Goal: Task Accomplishment & Management: Manage account settings

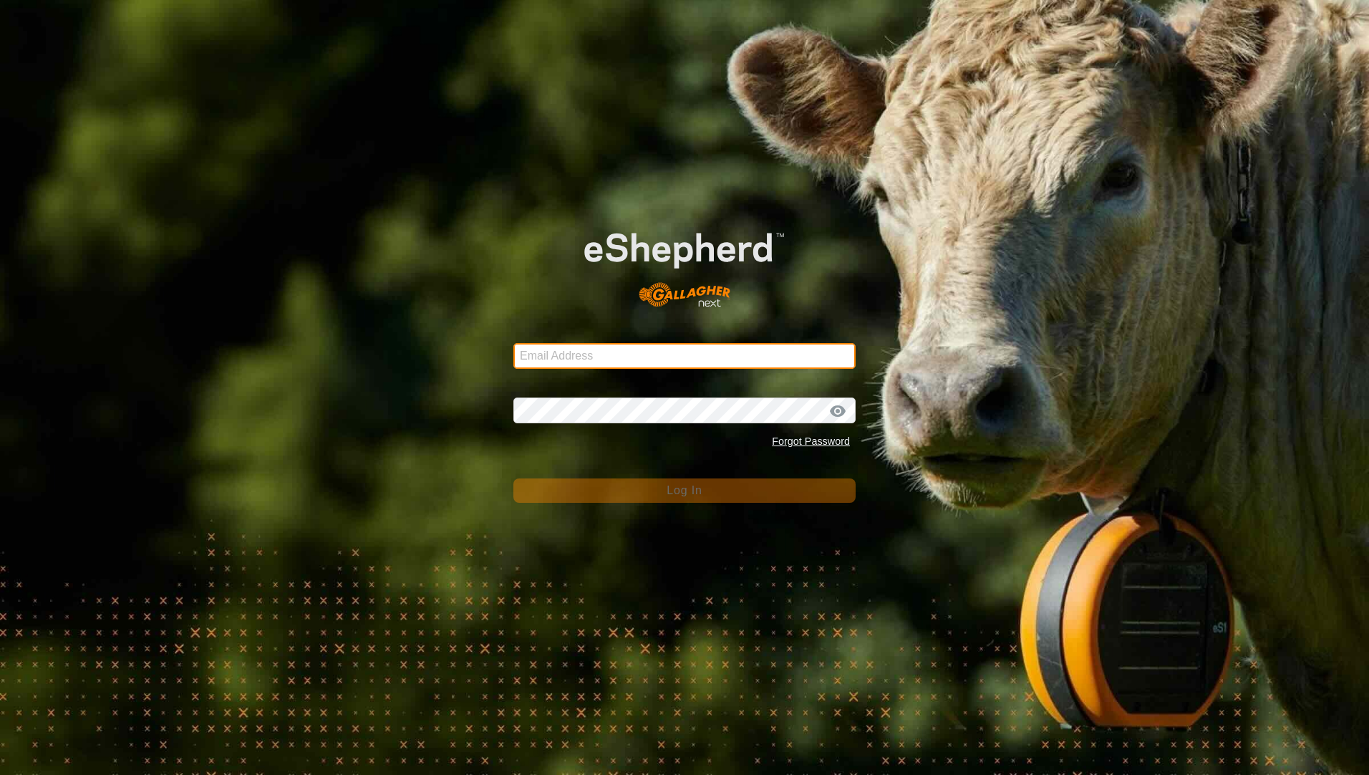
type input "[PERSON_NAME][EMAIL_ADDRESS][PERSON_NAME][DOMAIN_NAME]"
click at [631, 469] on form "Email Address [PERSON_NAME][EMAIL_ADDRESS][PERSON_NAME][DOMAIN_NAME] Password F…" at bounding box center [684, 353] width 342 height 299
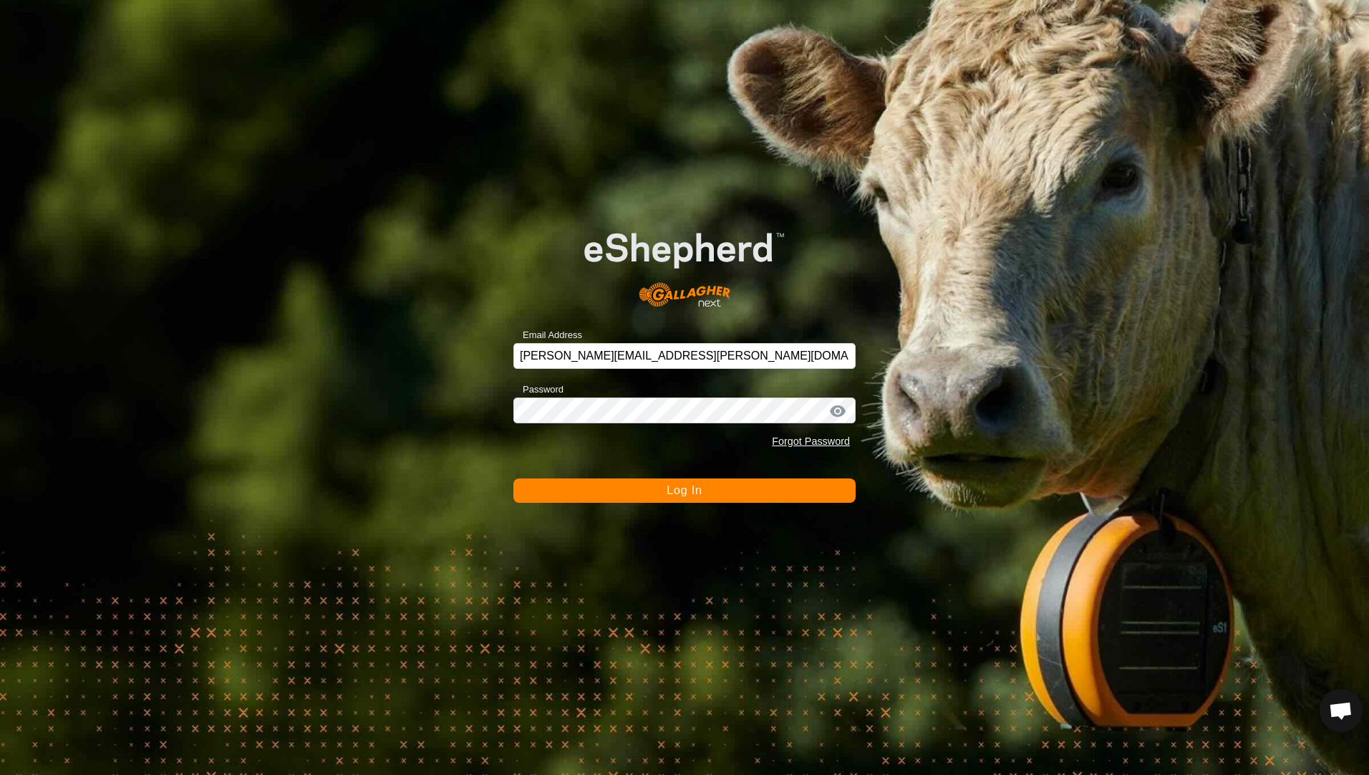
click at [629, 486] on button "Log In" at bounding box center [684, 490] width 342 height 24
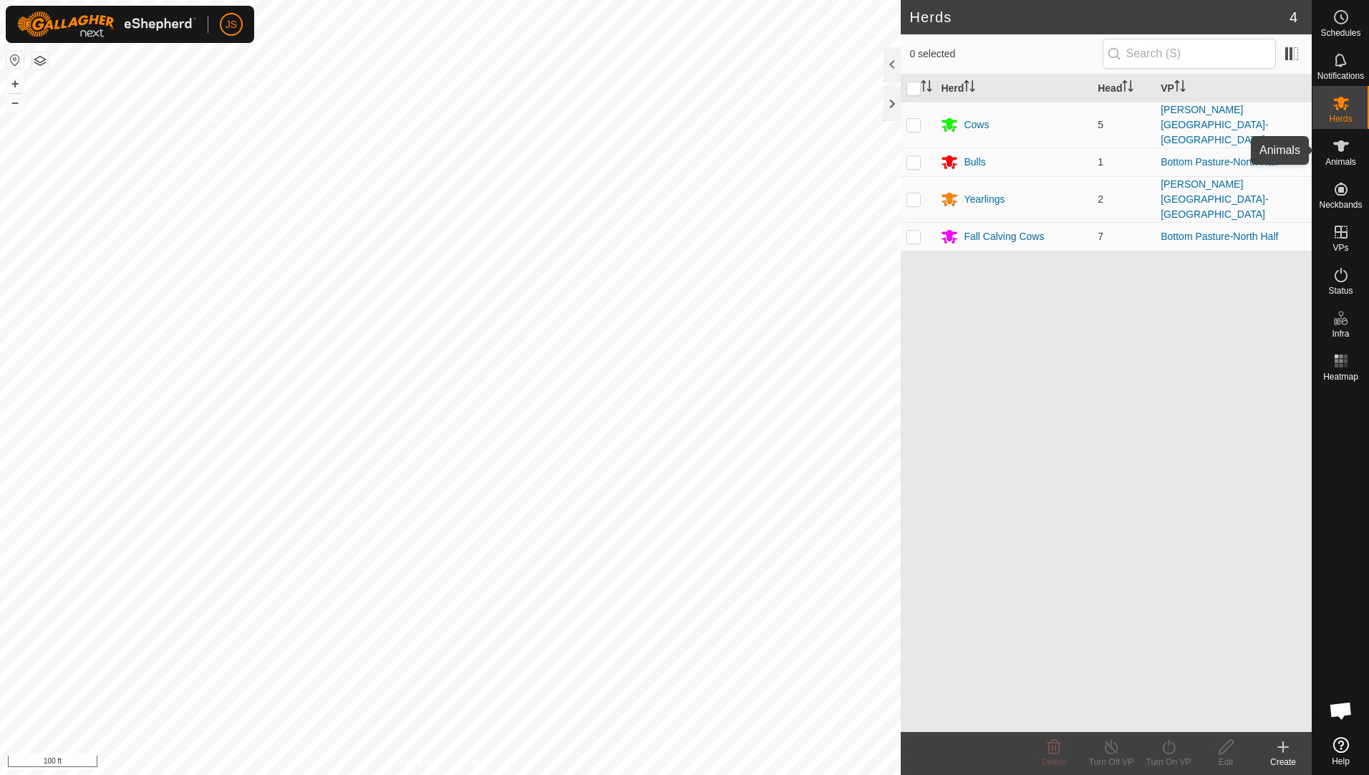
click at [1343, 158] on span "Animals" at bounding box center [1340, 162] width 31 height 9
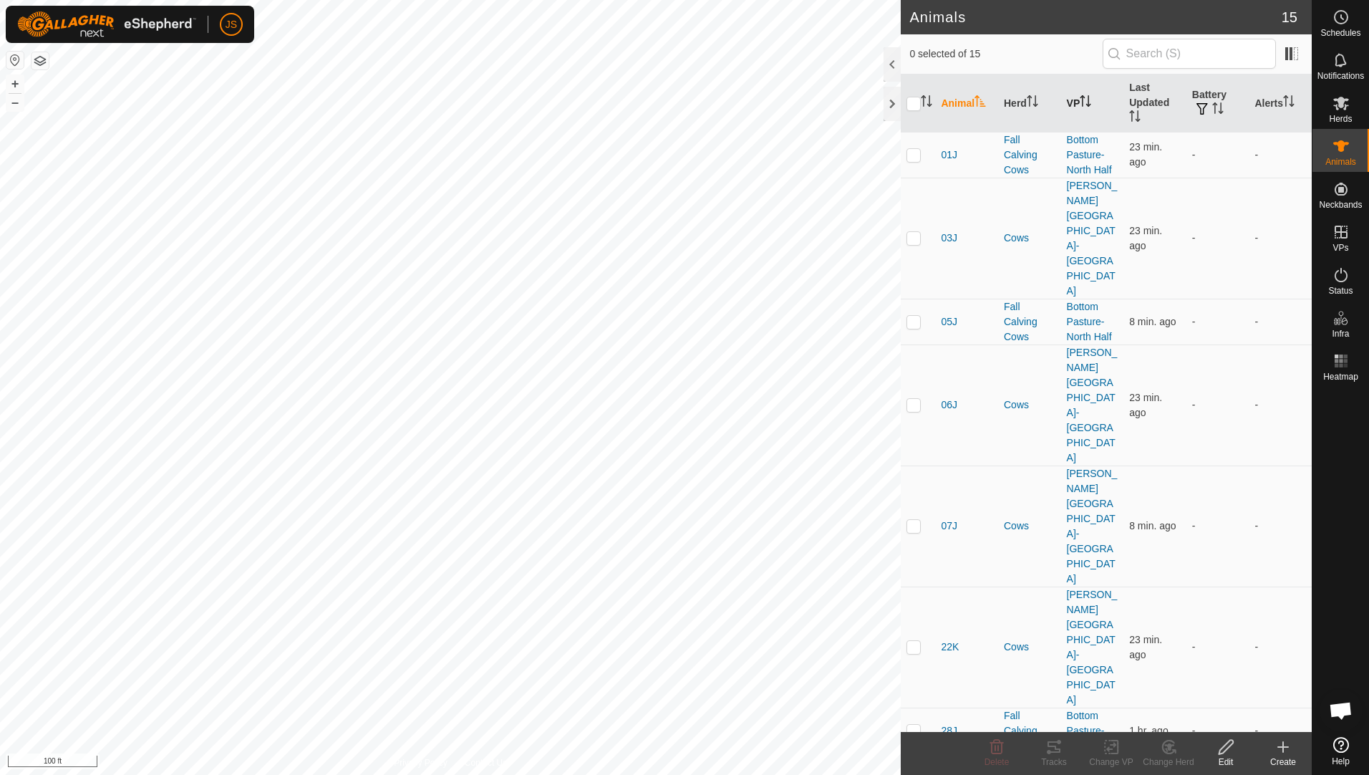
click at [1070, 96] on th "VP" at bounding box center [1092, 103] width 63 height 58
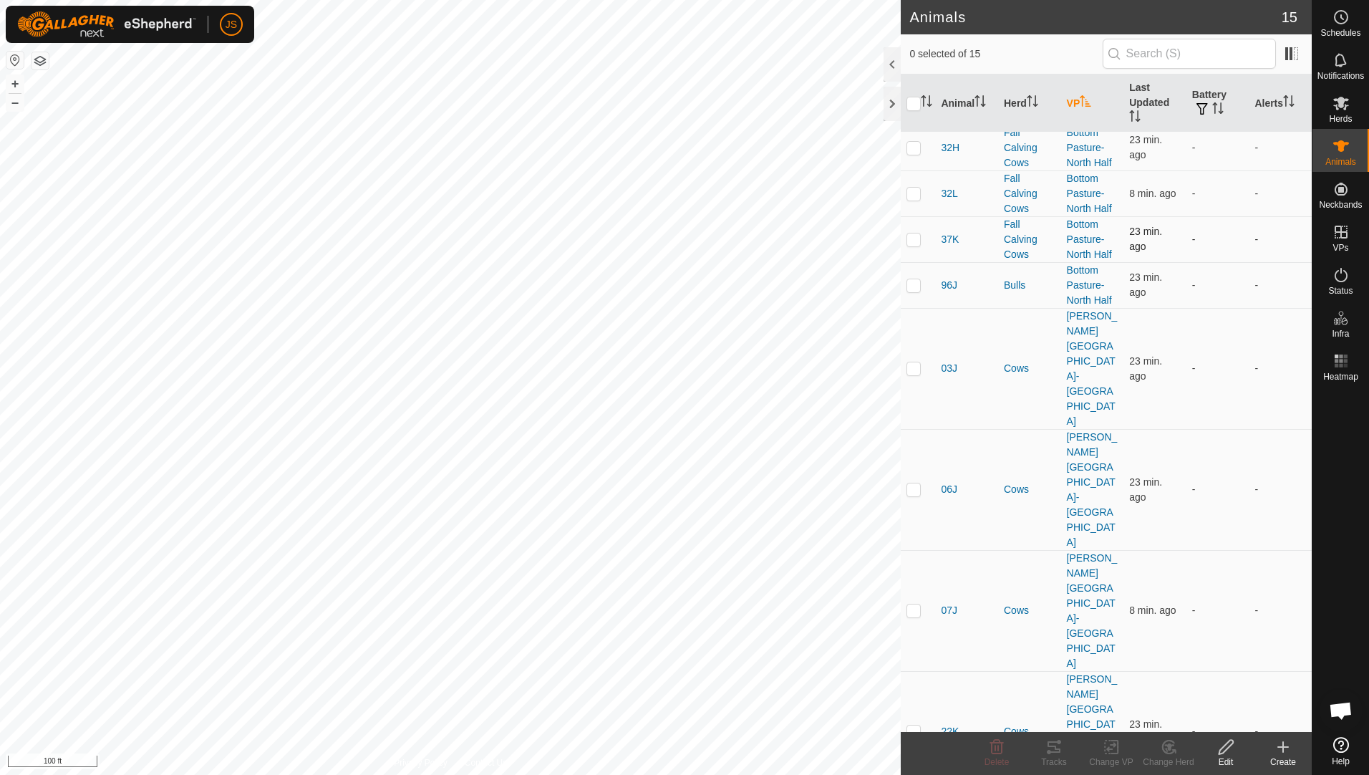
scroll to position [193, 0]
checkbox input "true"
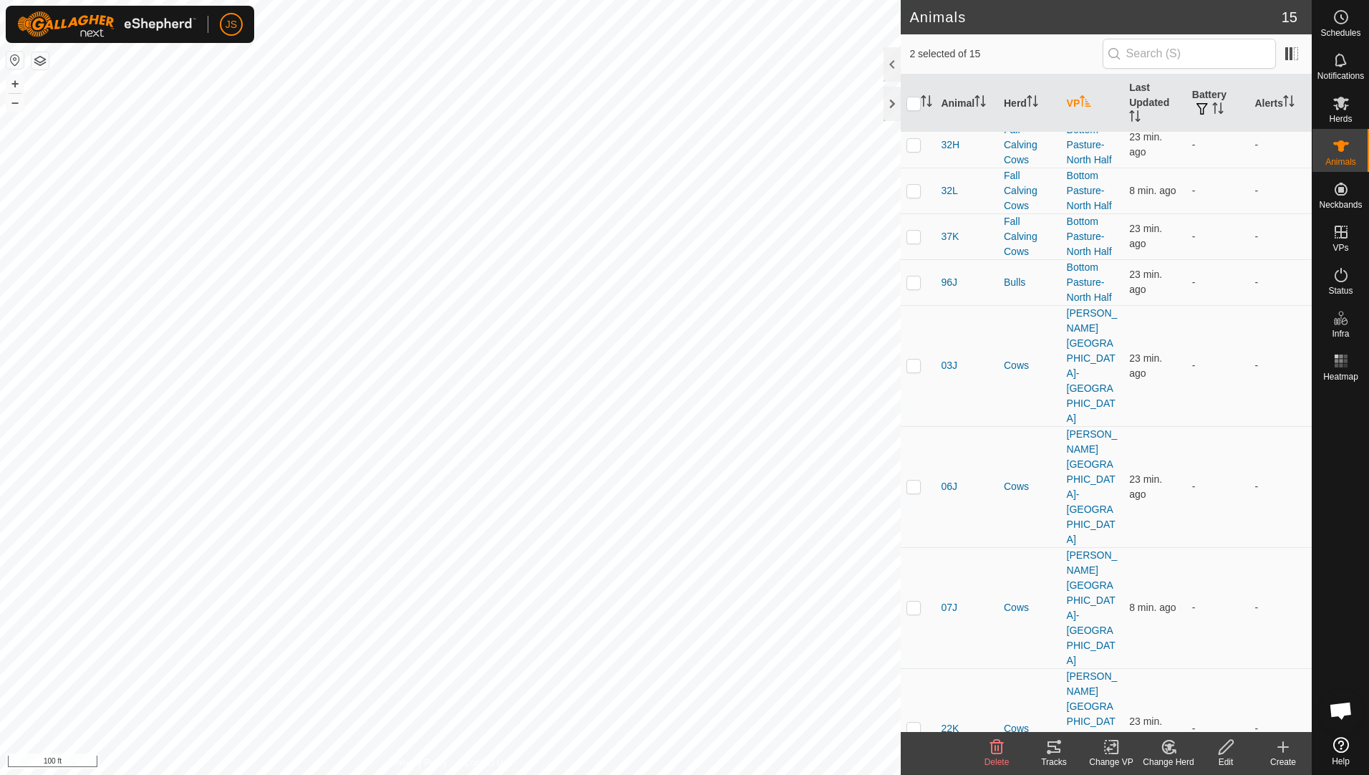
checkbox input "true"
click at [912, 722] on p-checkbox at bounding box center [913, 727] width 14 height 11
checkbox input "true"
click at [911, 601] on p-checkbox at bounding box center [913, 606] width 14 height 11
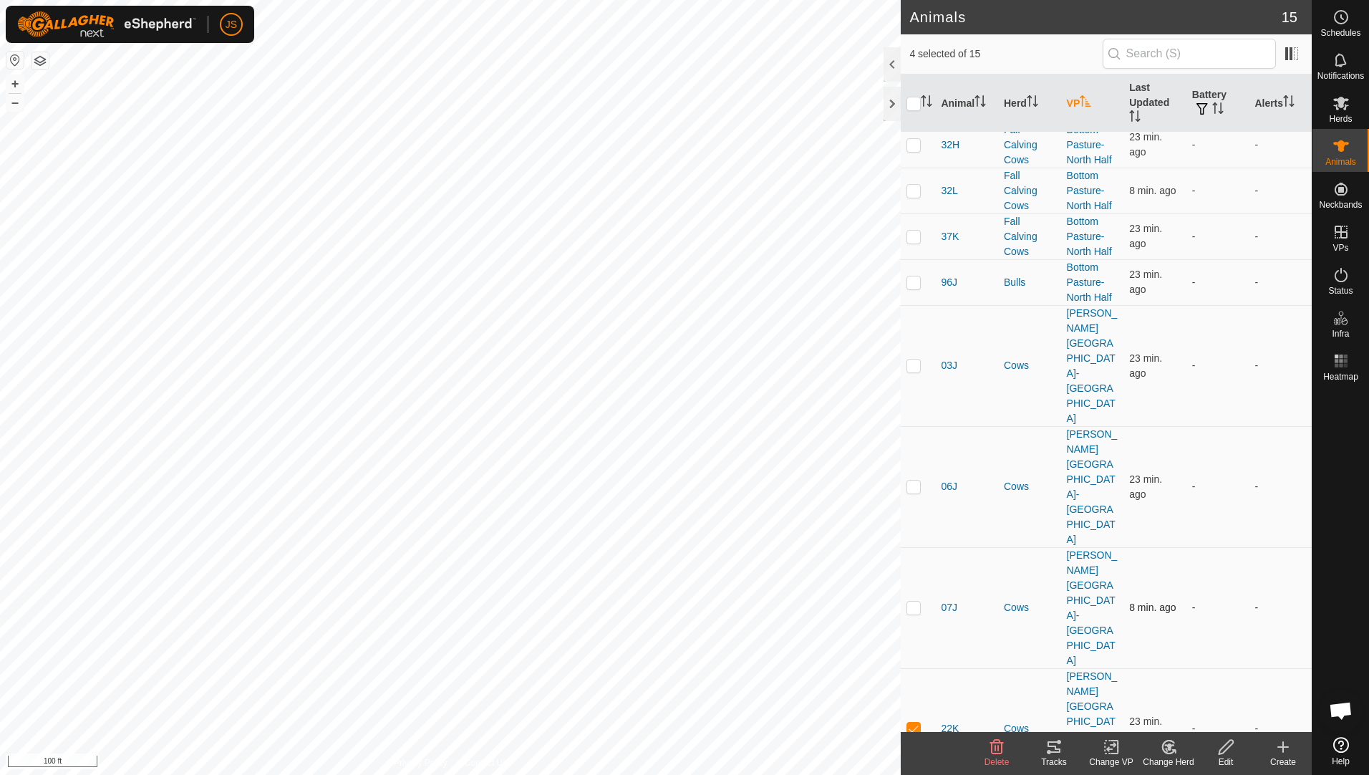
checkbox input "true"
click at [916, 480] on p-checkbox at bounding box center [913, 485] width 14 height 11
checkbox input "true"
click at [909, 326] on td at bounding box center [918, 365] width 34 height 121
checkbox input "true"
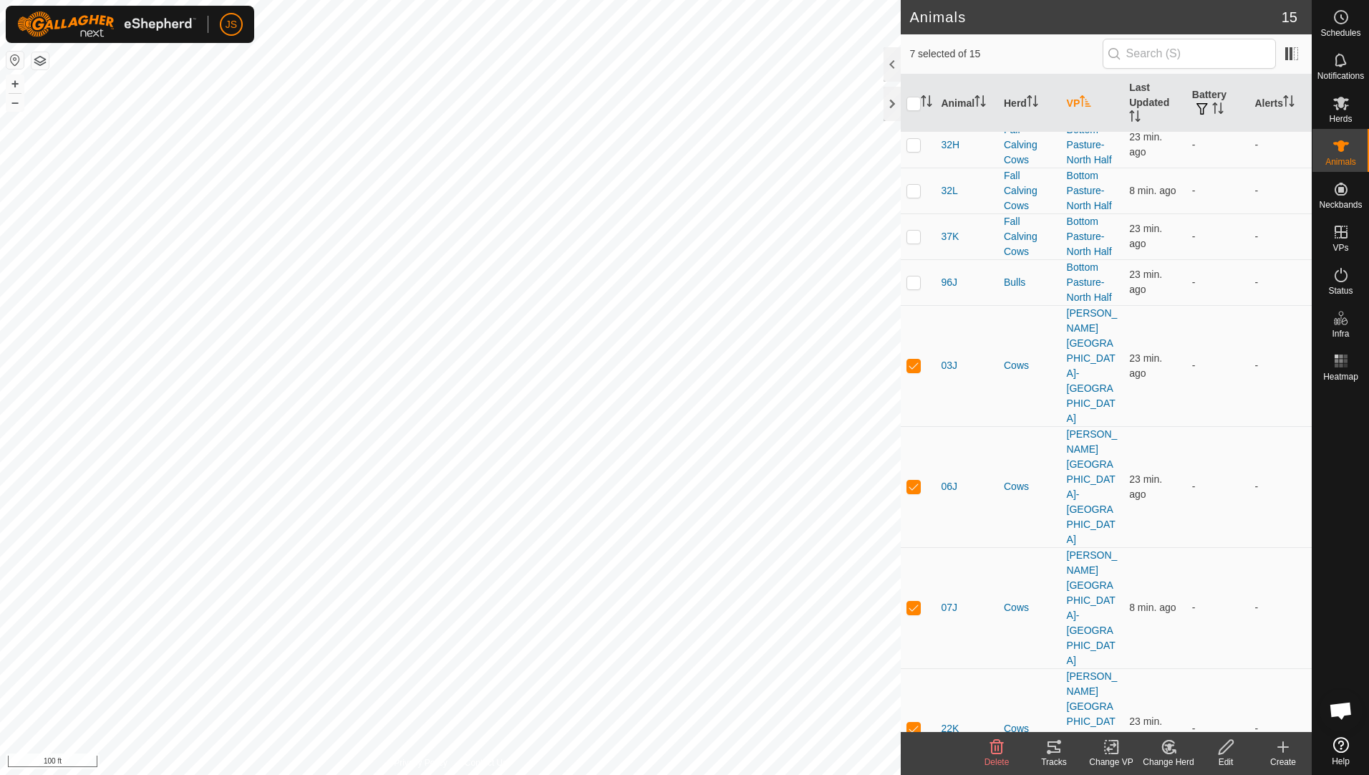
click at [1058, 751] on icon at bounding box center [1054, 746] width 13 height 11
